Goal: Find specific page/section: Find specific page/section

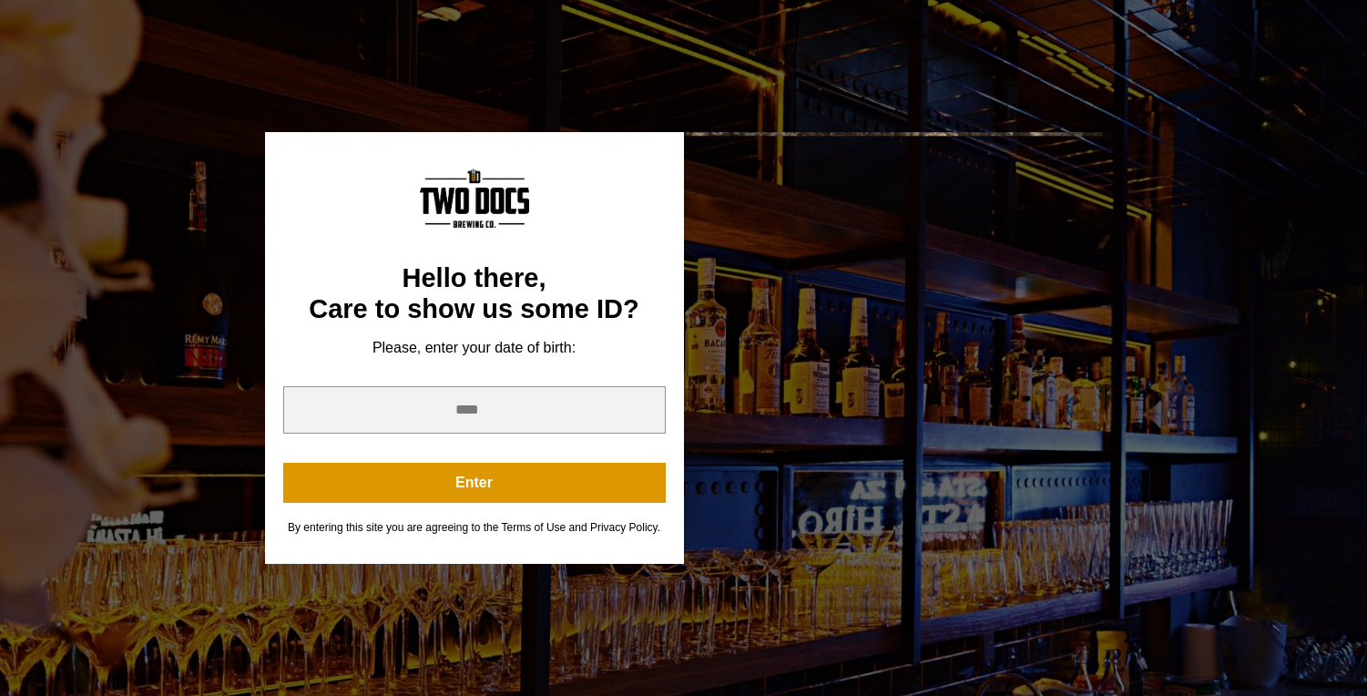
scroll to position [400, 0]
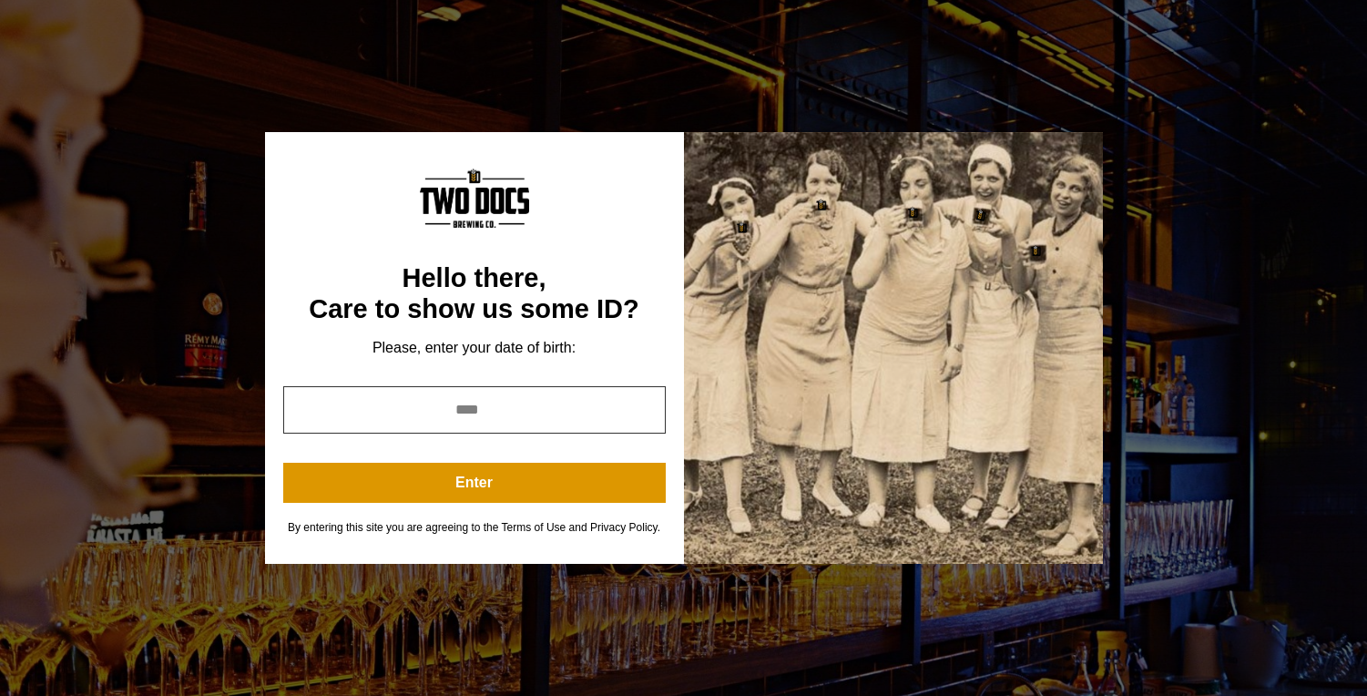
click at [507, 405] on input "year" at bounding box center [474, 409] width 382 height 47
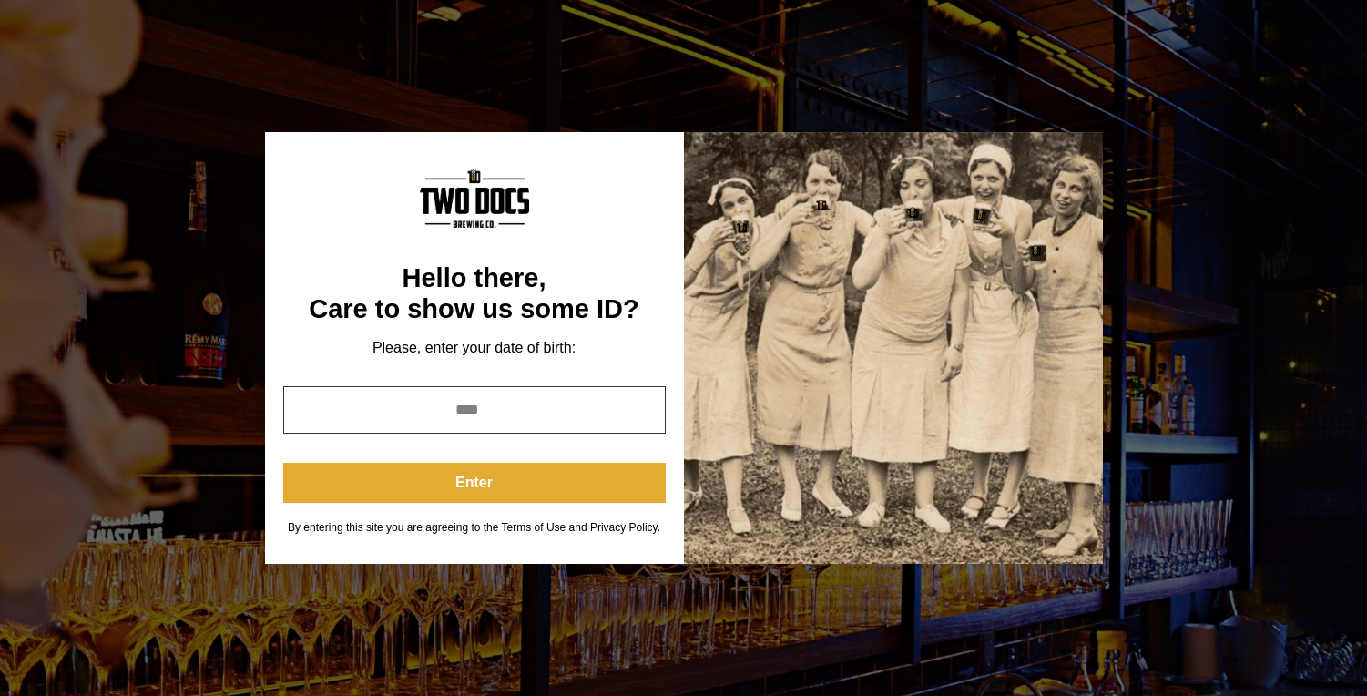
type input "****"
click at [572, 488] on button "Enter" at bounding box center [474, 483] width 382 height 40
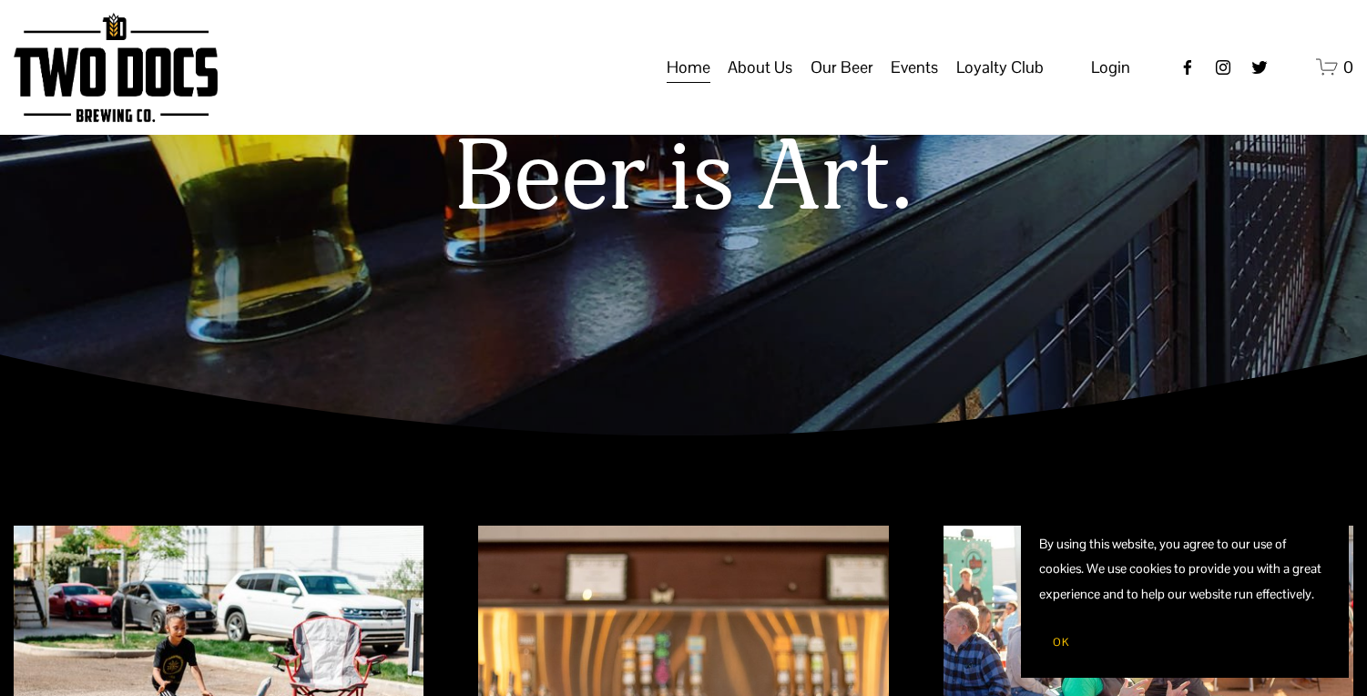
scroll to position [0, 0]
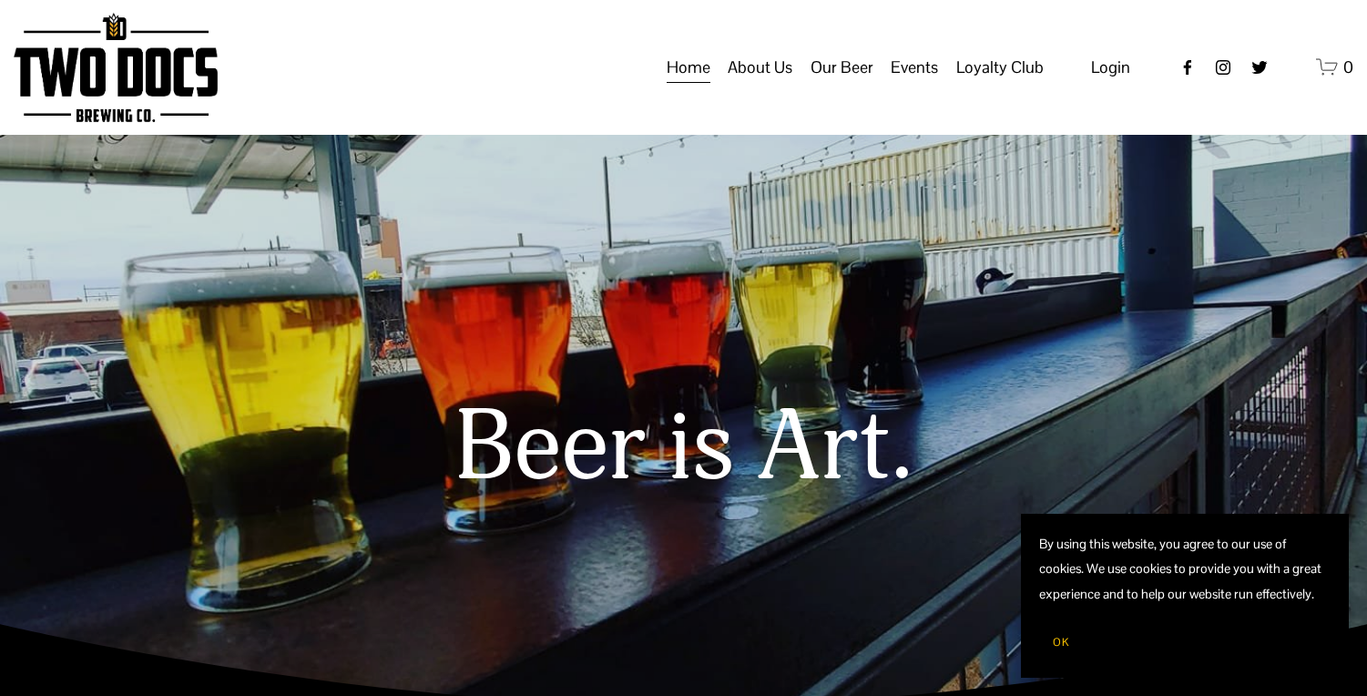
click at [0, 0] on span "Calendar" at bounding box center [0, 0] width 0 height 0
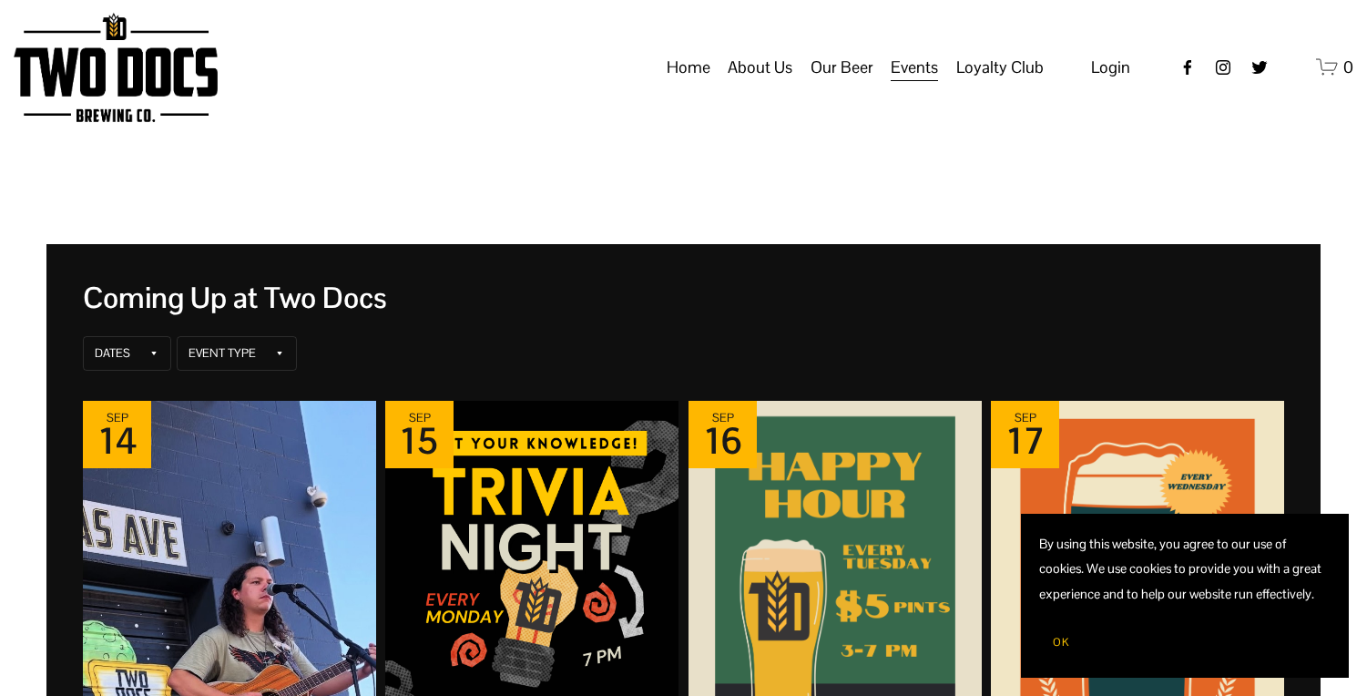
click at [1047, 638] on button "OK" at bounding box center [1061, 642] width 44 height 35
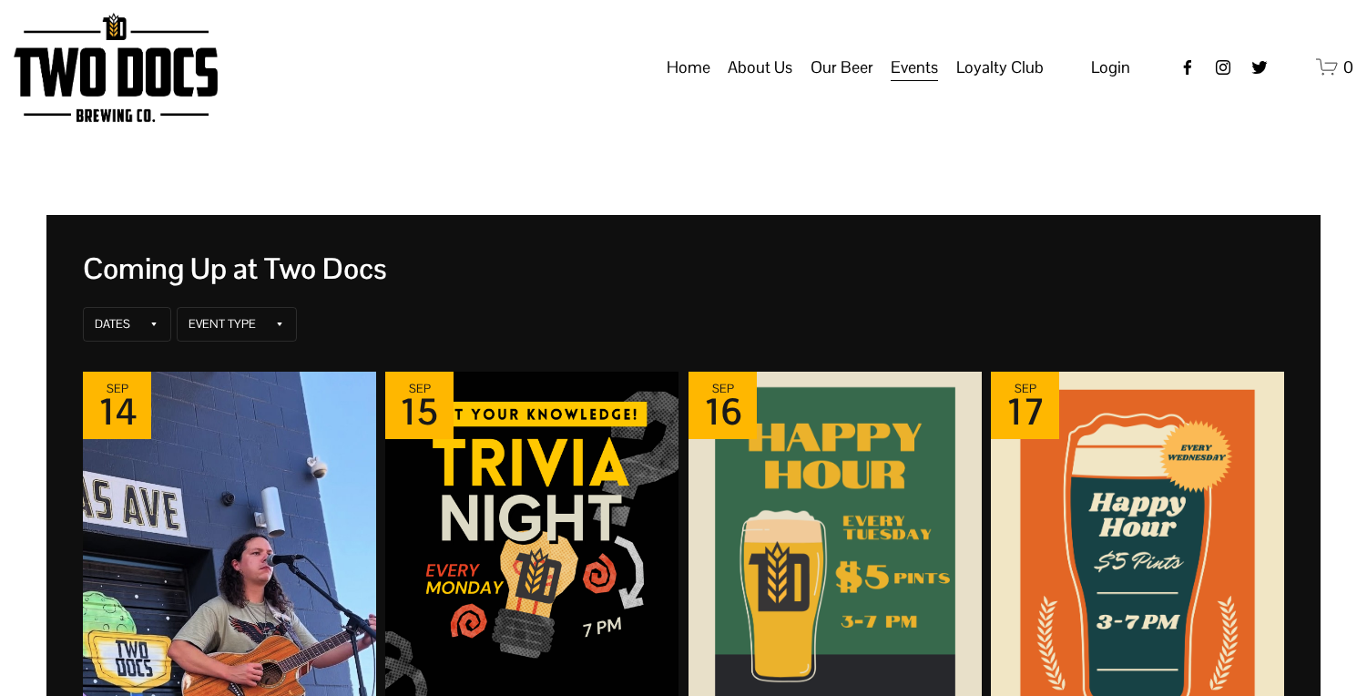
scroll to position [25, 0]
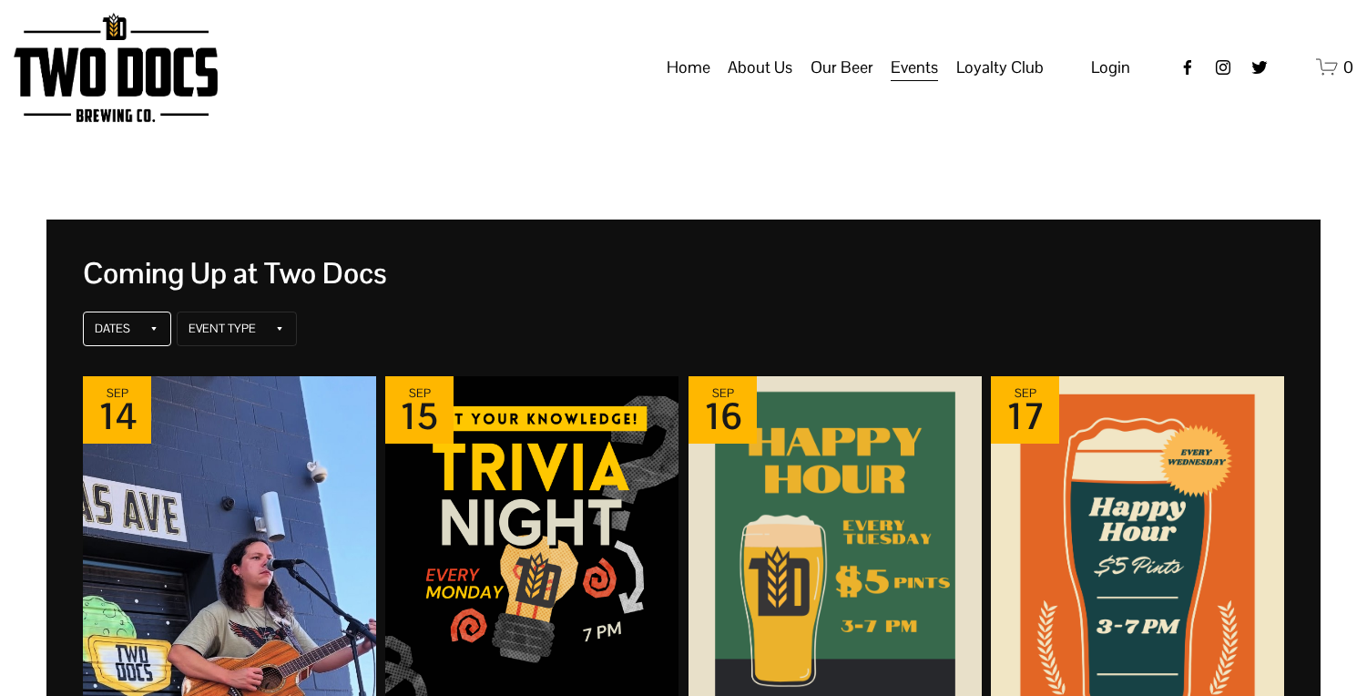
click at [141, 323] on div "Dates" at bounding box center [127, 328] width 88 height 35
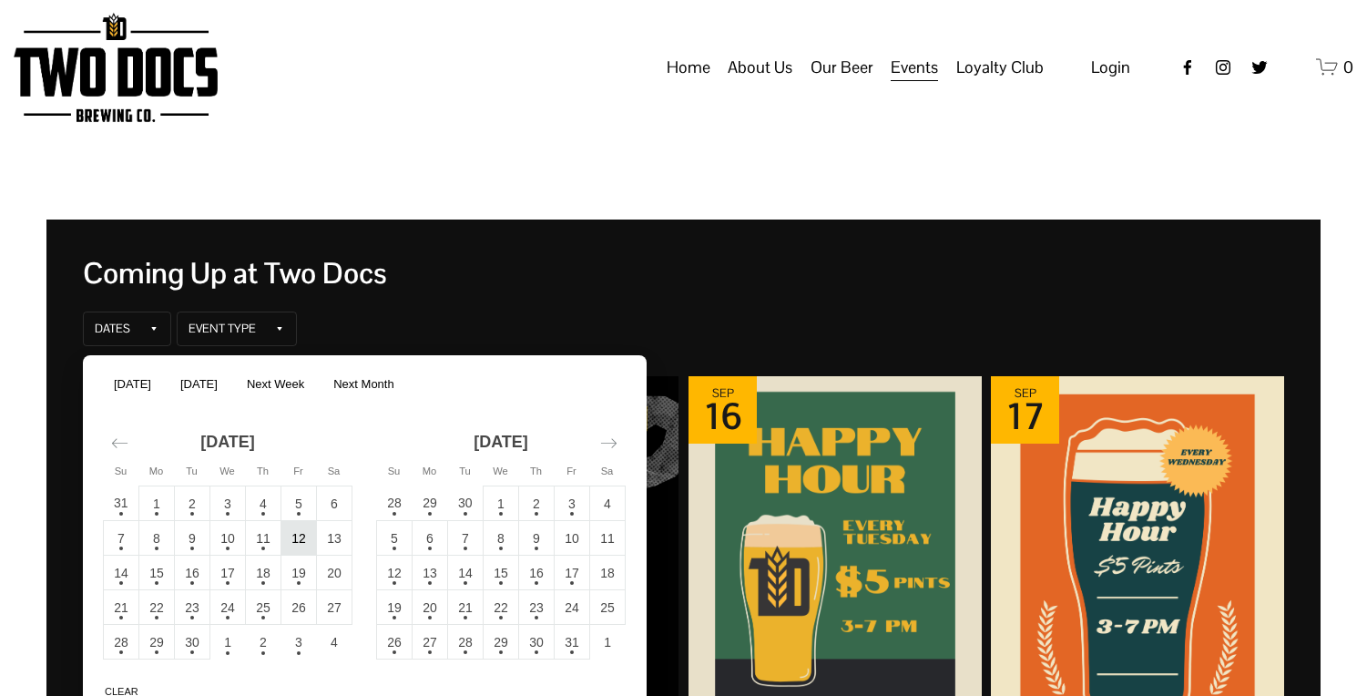
click at [295, 540] on td "12" at bounding box center [299, 538] width 36 height 35
click at [261, 538] on td "11" at bounding box center [264, 538] width 36 height 35
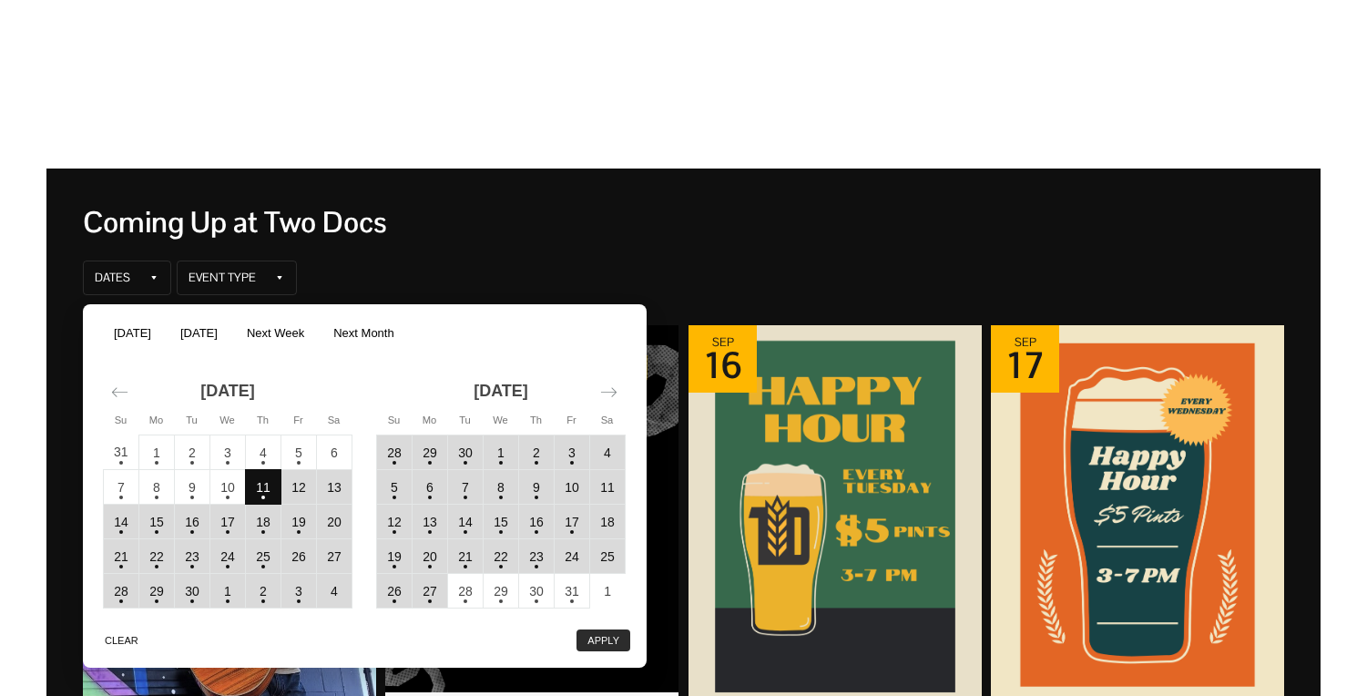
scroll to position [87, 0]
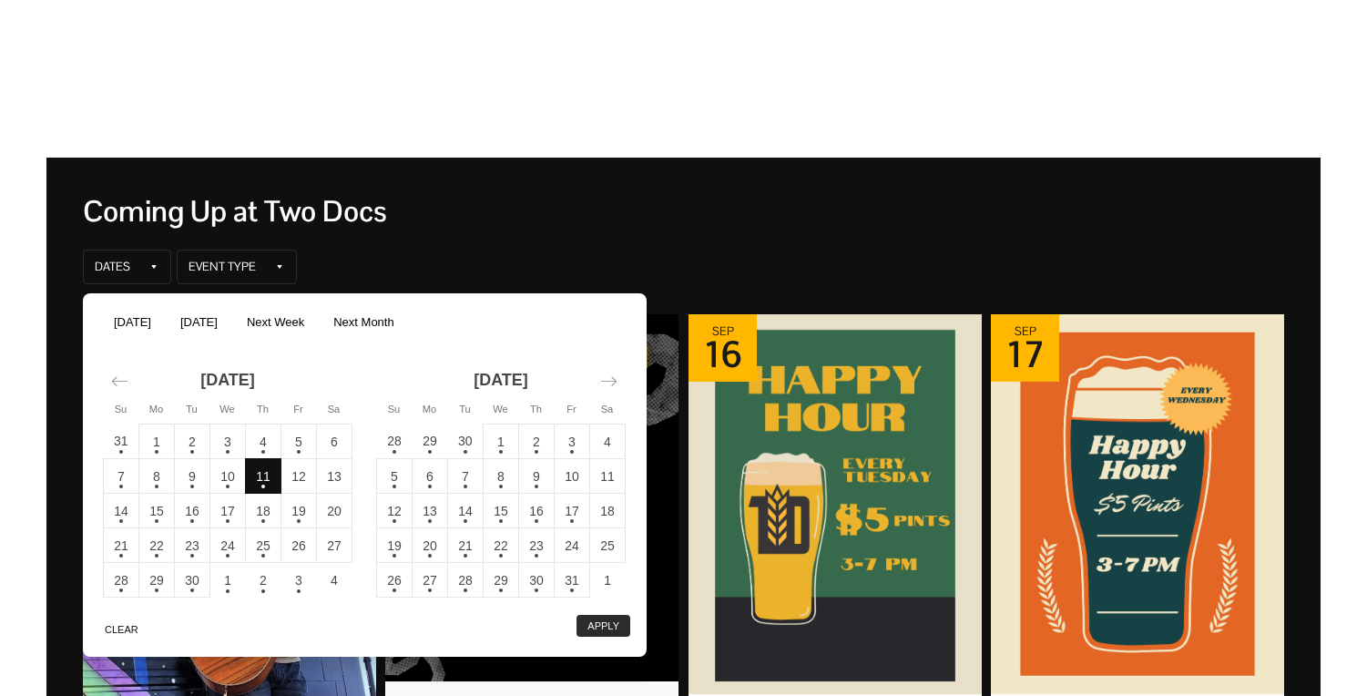
click at [616, 630] on button "Apply" at bounding box center [603, 626] width 54 height 22
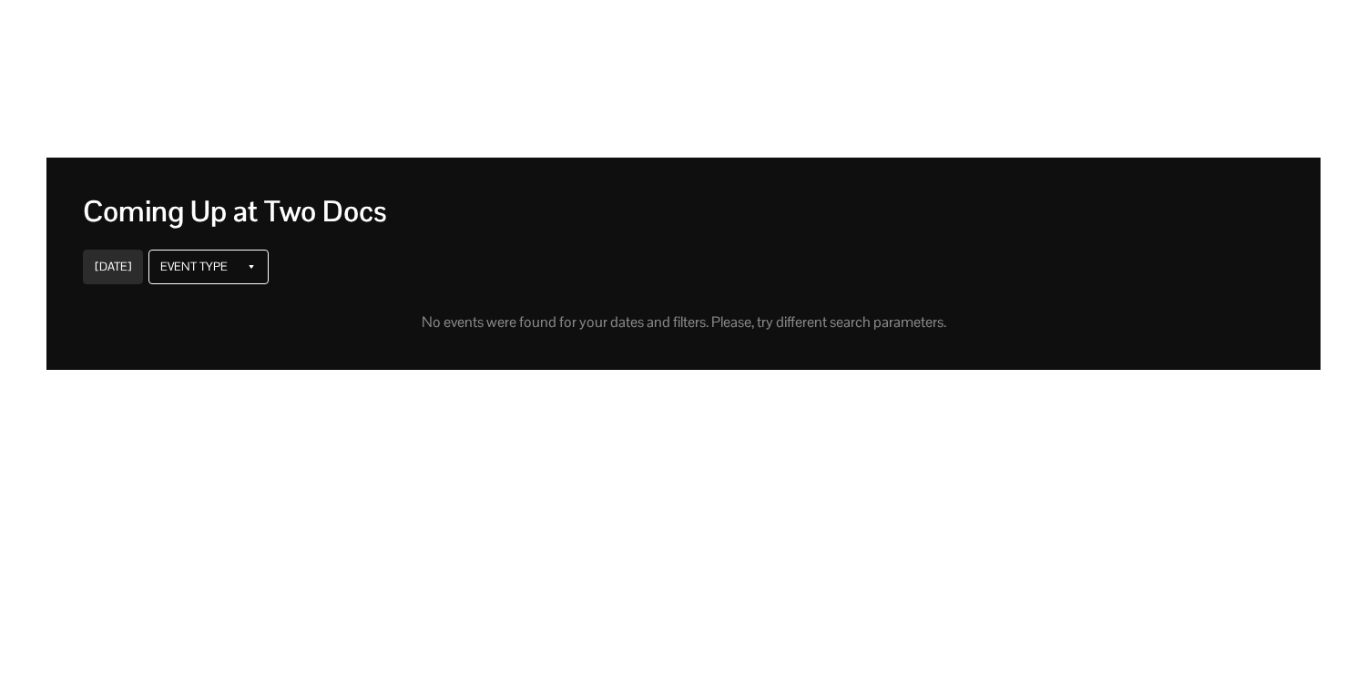
click at [173, 267] on div "Event Type" at bounding box center [193, 267] width 67 height 15
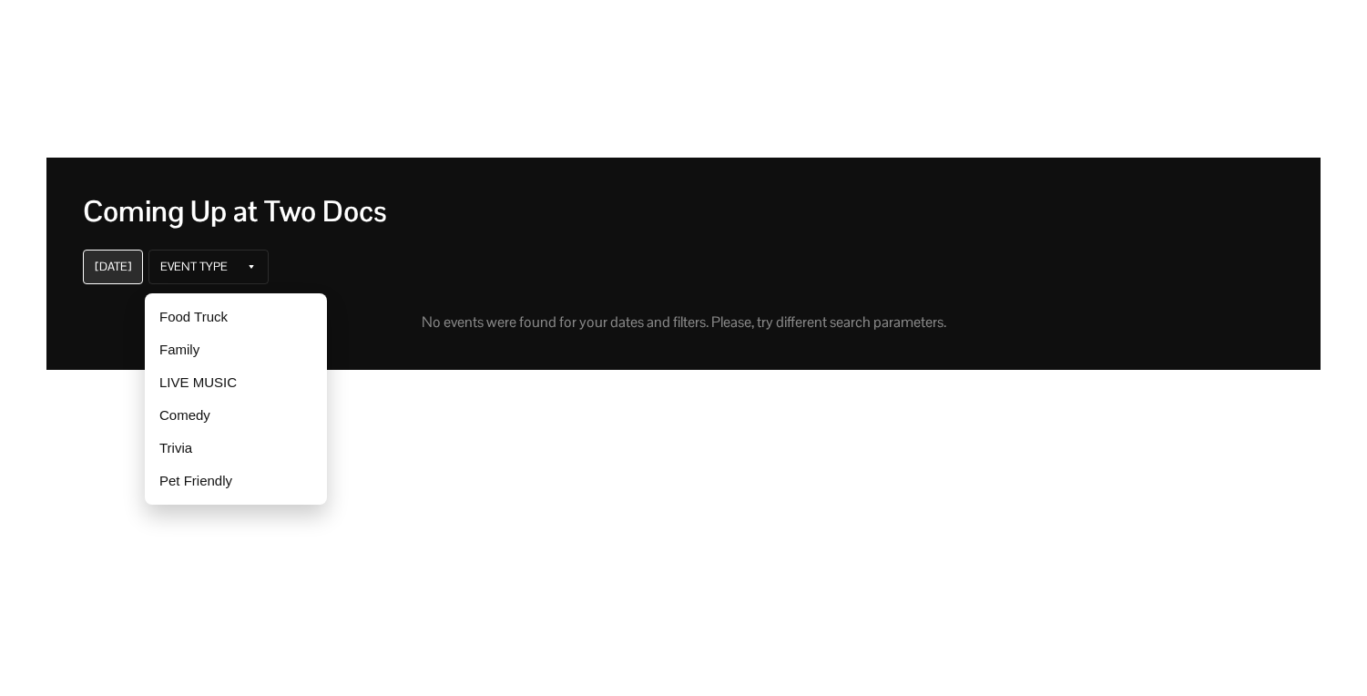
click at [112, 263] on div "[DATE]" at bounding box center [113, 267] width 36 height 15
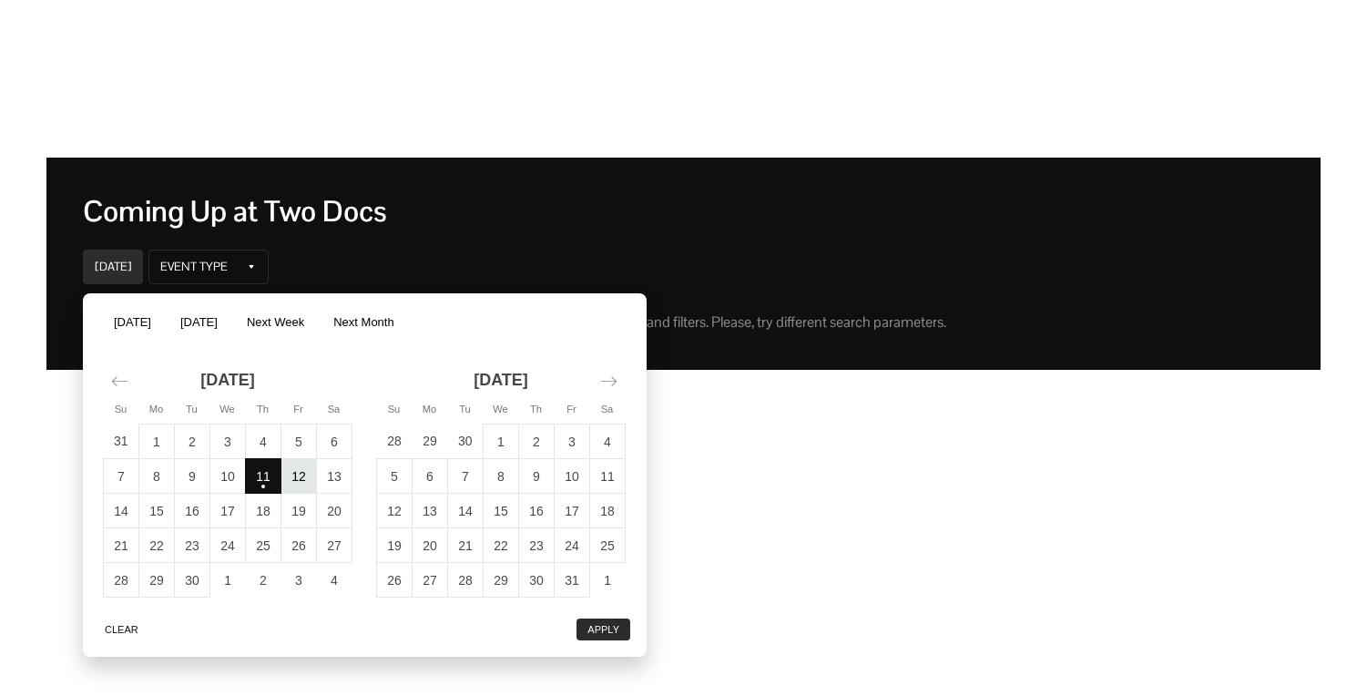
click at [291, 478] on td "12" at bounding box center [299, 476] width 36 height 35
click at [614, 630] on button "Apply" at bounding box center [603, 626] width 54 height 22
